Goal: Obtain resource: Download file/media

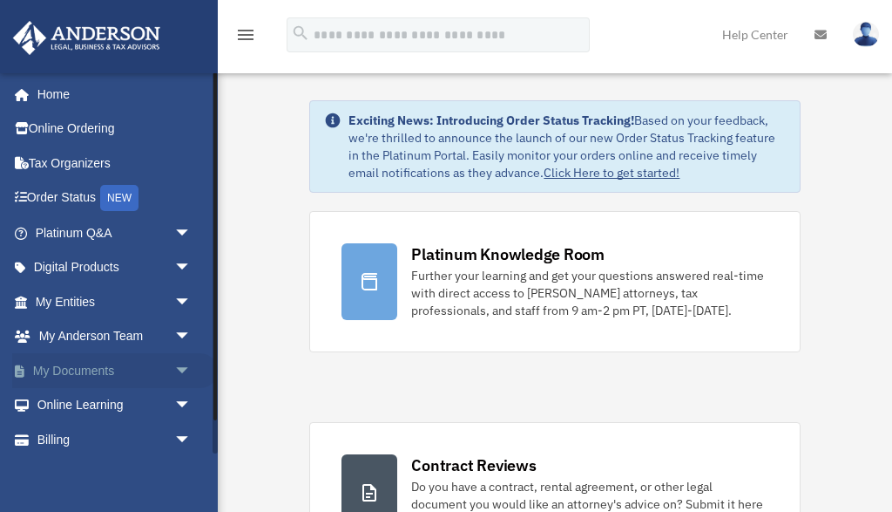
click at [100, 363] on link "My Documents arrow_drop_down" at bounding box center [115, 370] width 206 height 35
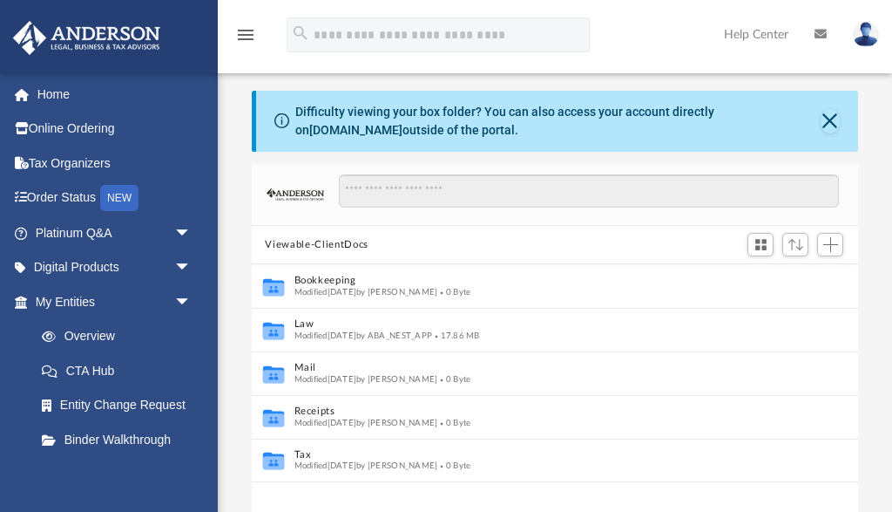
scroll to position [397, 607]
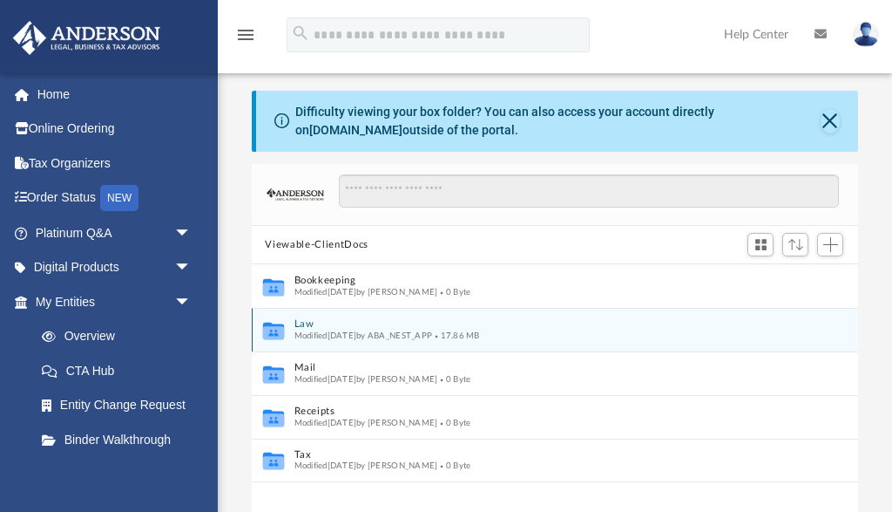
click at [303, 324] on button "Law" at bounding box center [543, 324] width 499 height 11
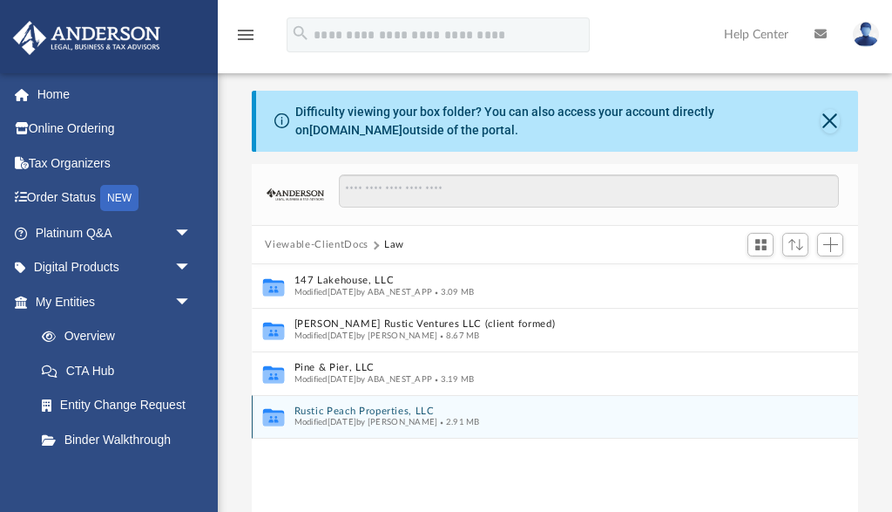
click at [334, 401] on div "Collaborated Folder Rustic Peach Properties, LLC Modified [DATE] by [PERSON_NAM…" at bounding box center [555, 417] width 607 height 44
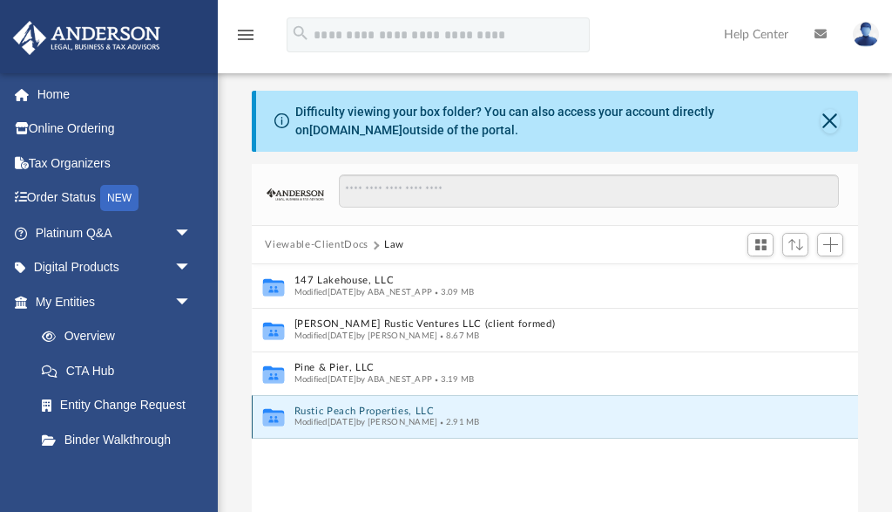
click at [345, 408] on button "Rustic Peach Properties, LLC" at bounding box center [543, 410] width 499 height 11
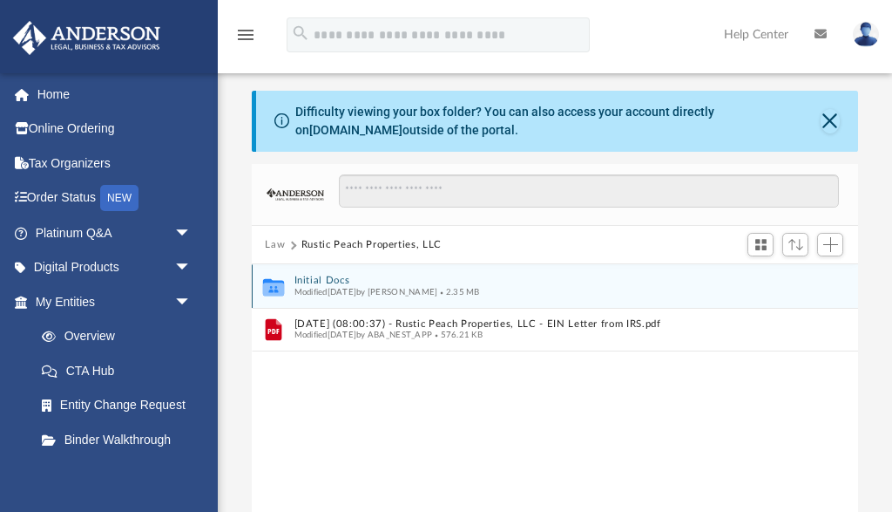
click at [332, 278] on button "Initial Docs" at bounding box center [543, 280] width 499 height 11
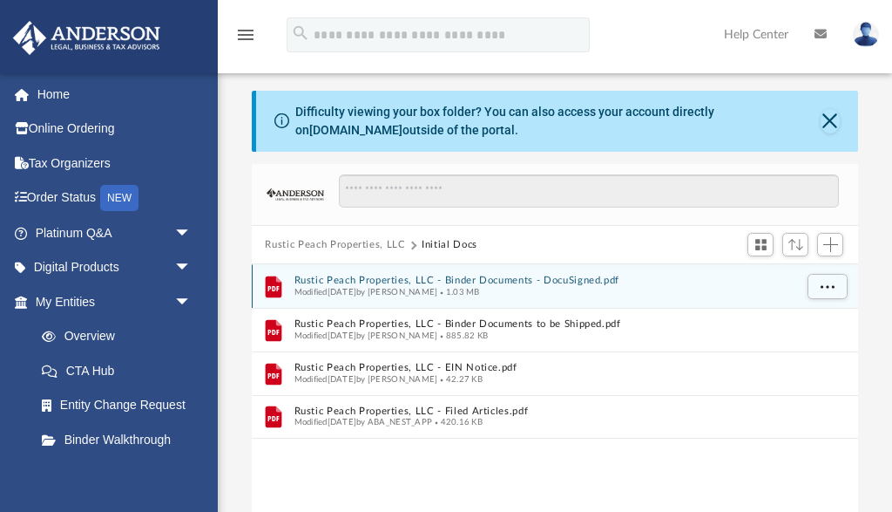
click at [332, 278] on button "Rustic Peach Properties, LLC - Binder Documents - DocuSigned.pdf" at bounding box center [543, 280] width 499 height 11
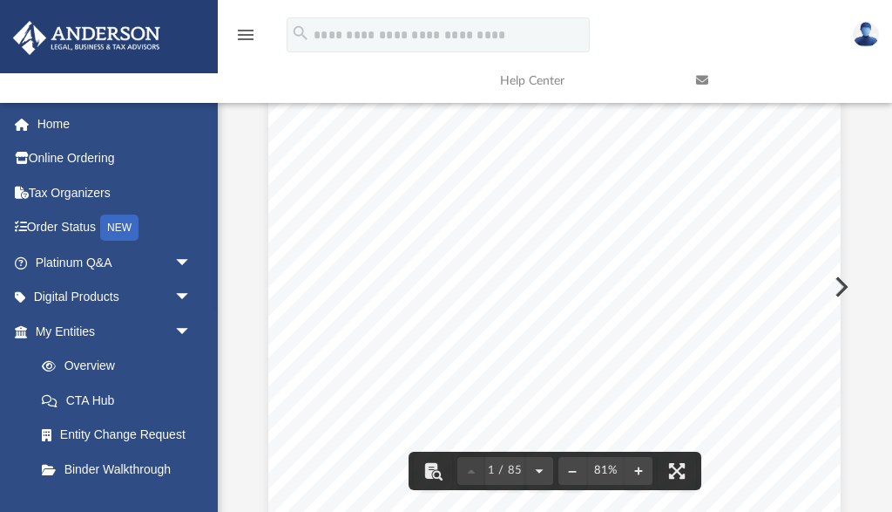
scroll to position [187, 1]
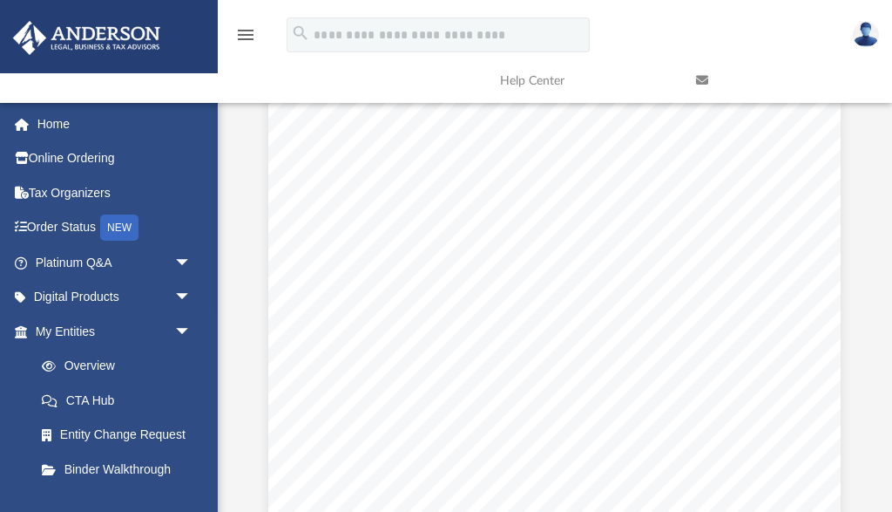
click at [867, 27] on img at bounding box center [866, 34] width 26 height 25
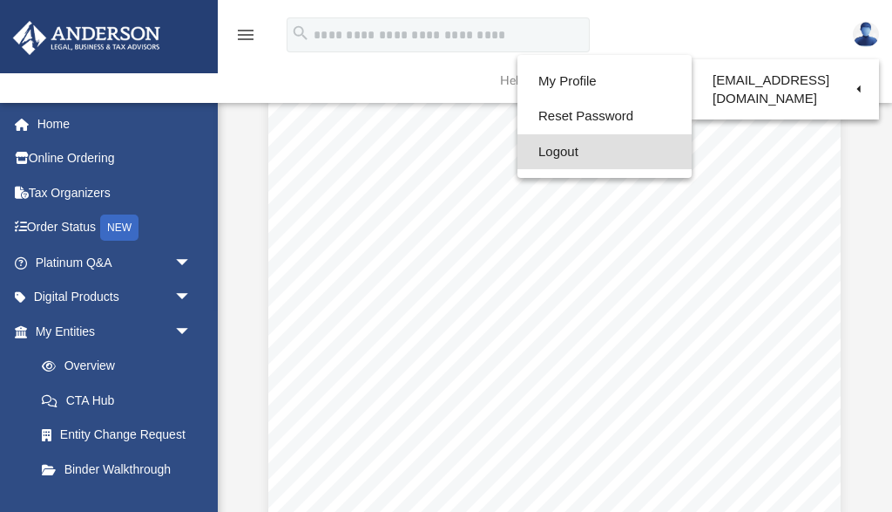
click at [575, 146] on link "Logout" at bounding box center [605, 152] width 174 height 36
